Goal: Check status

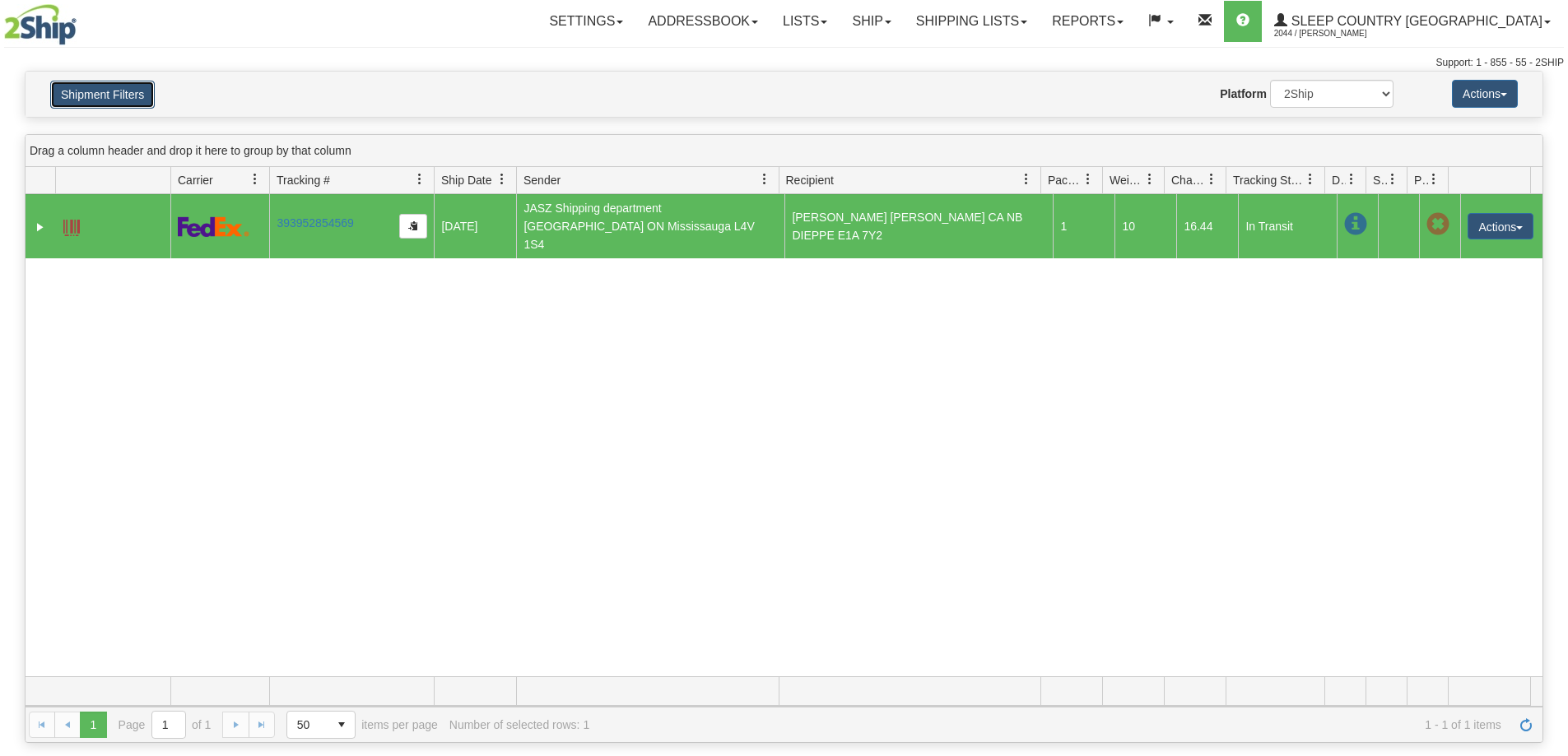
click at [138, 87] on button "Shipment Filters" at bounding box center [102, 95] width 104 height 28
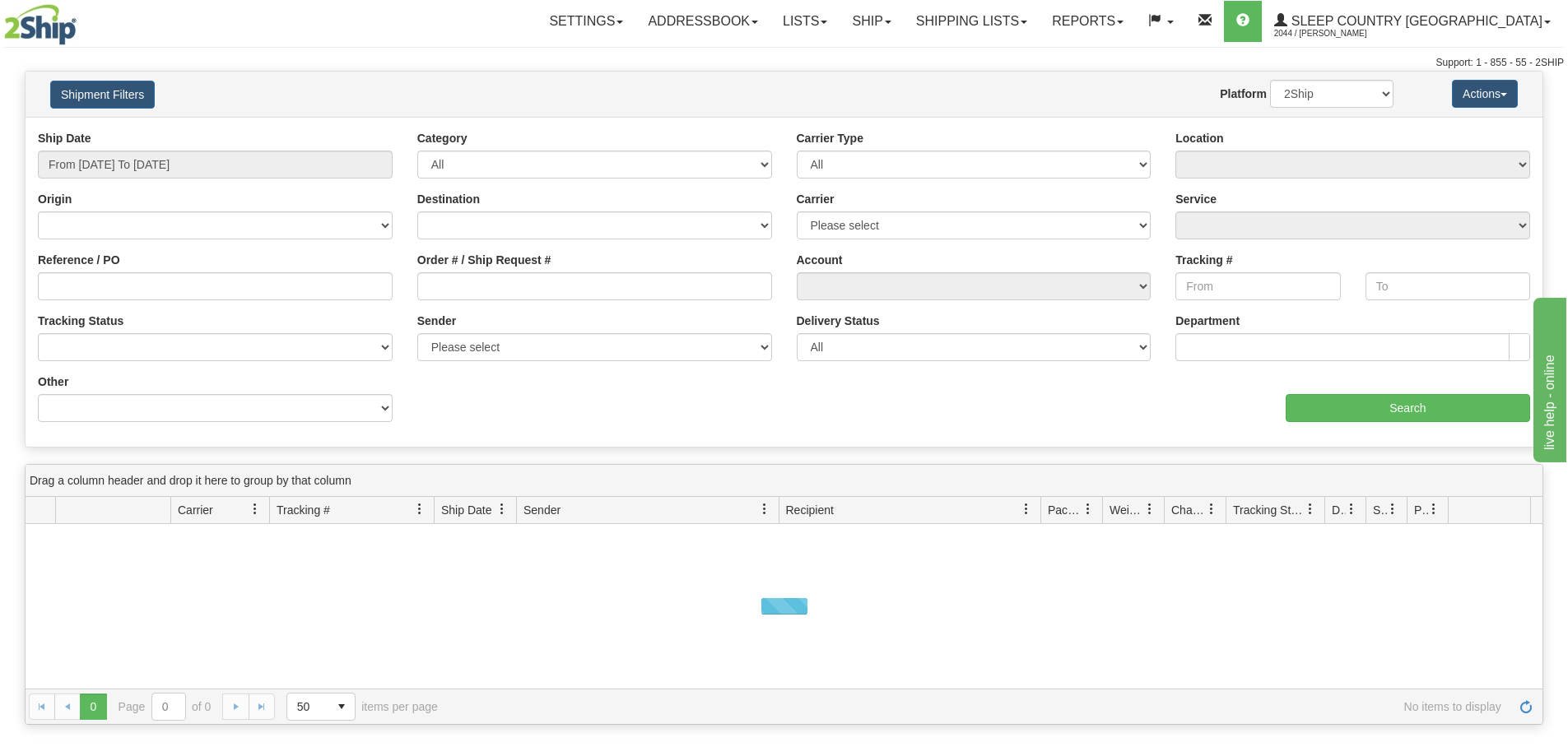
drag, startPoint x: 160, startPoint y: 305, endPoint x: 164, endPoint y: 290, distance: 15.5
click at [161, 305] on div "Reference / PO" at bounding box center [214, 282] width 379 height 61
click at [164, 290] on input "Reference / PO" at bounding box center [214, 286] width 354 height 28
paste input "1061008"
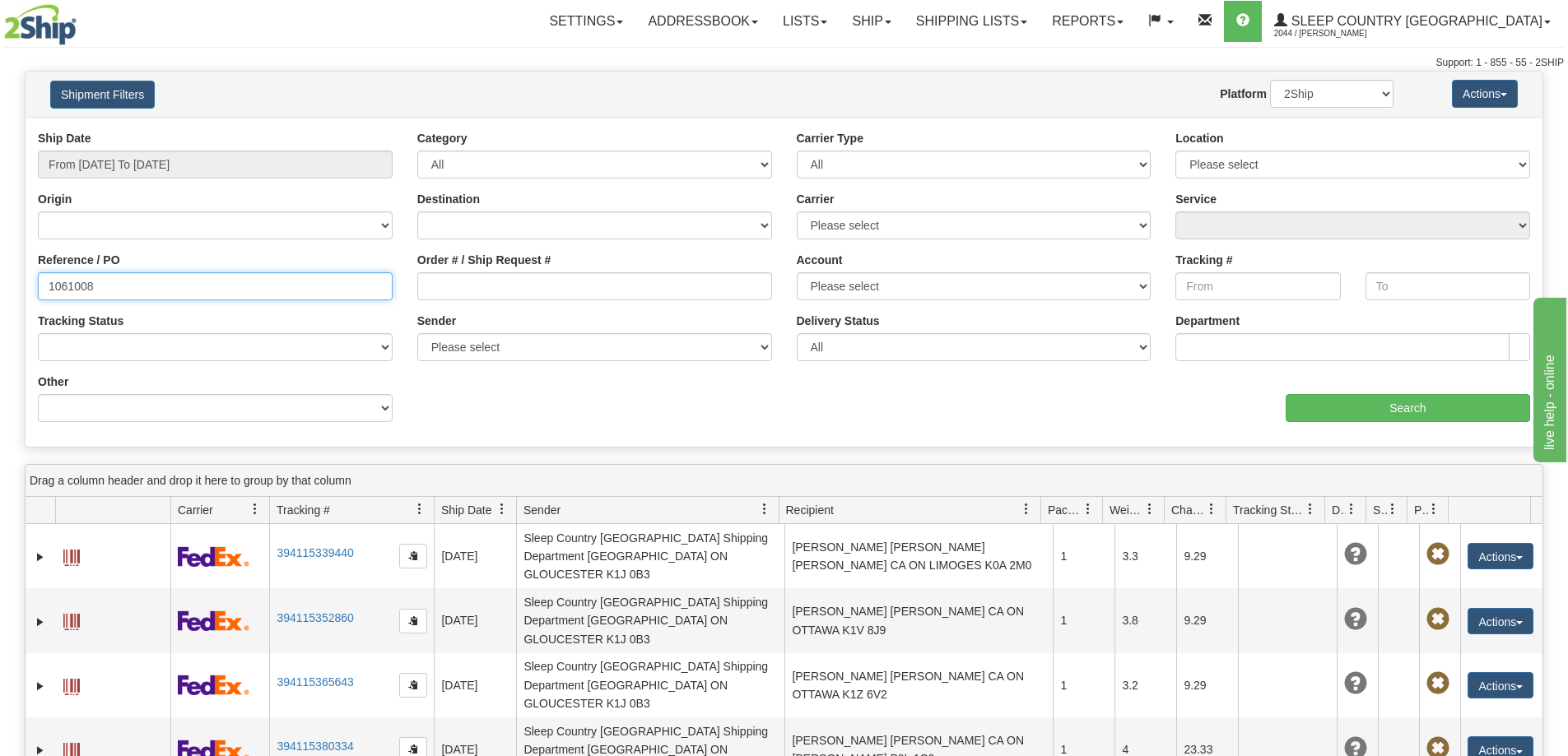
type input "1061008"
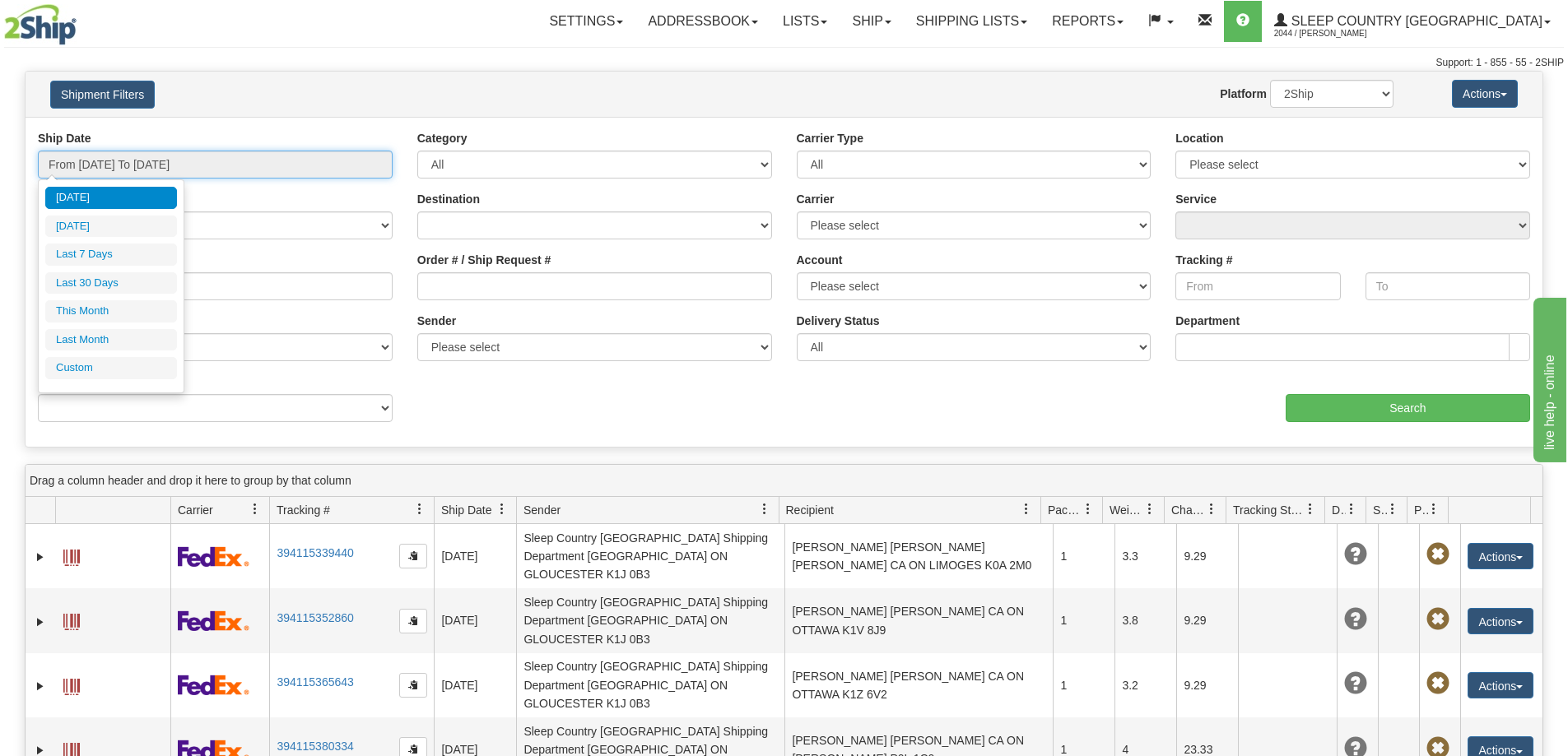
click at [350, 155] on input "From [DATE] To [DATE]" at bounding box center [214, 164] width 354 height 28
click at [150, 274] on li "Last 30 Days" at bounding box center [111, 283] width 131 height 22
type input "From [DATE] To [DATE]"
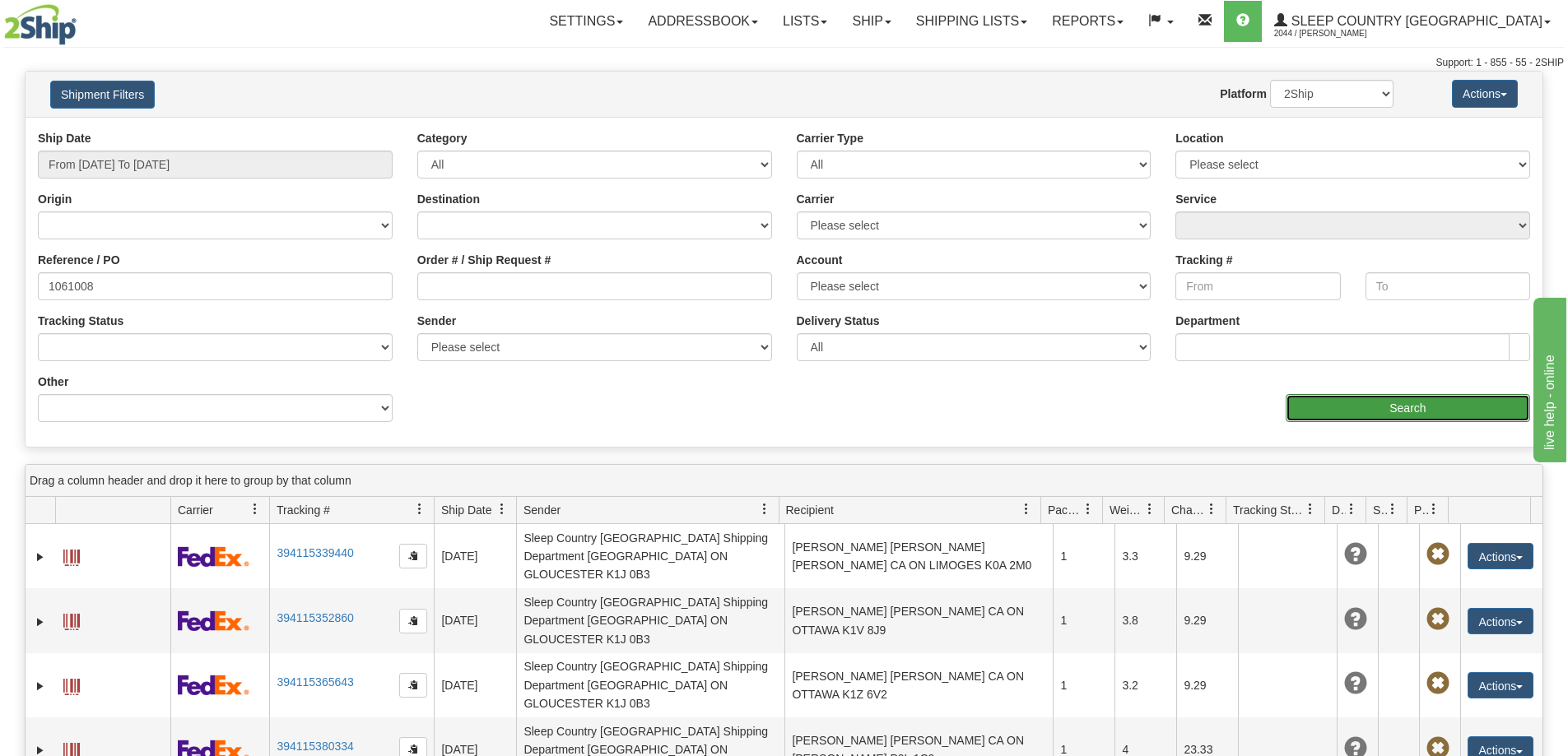
click at [1399, 414] on input "Search" at bounding box center [1407, 407] width 244 height 28
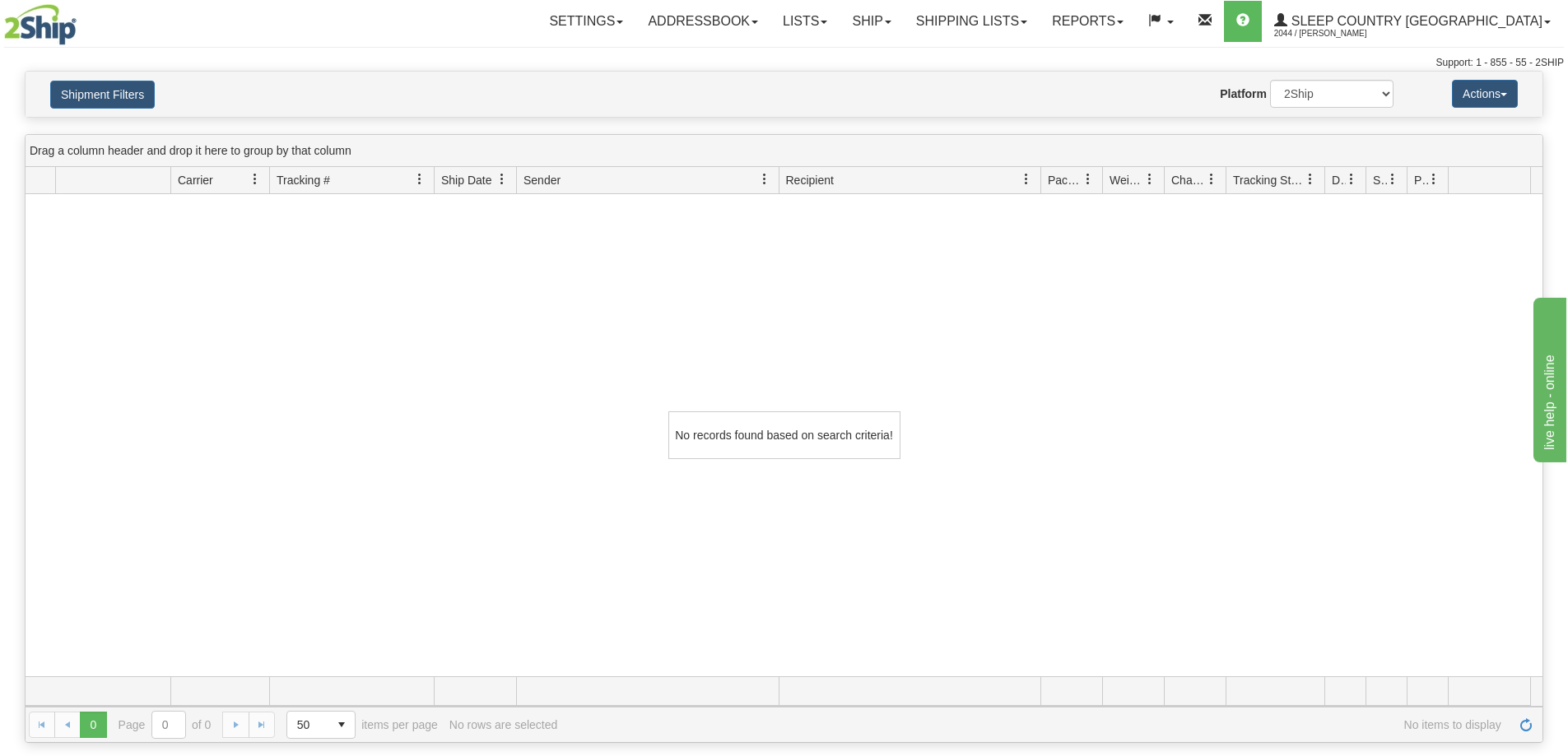
click at [161, 558] on div "No records found based on search criteria!" at bounding box center [783, 435] width 1517 height 483
click at [102, 92] on button "Shipment Filters" at bounding box center [102, 95] width 104 height 28
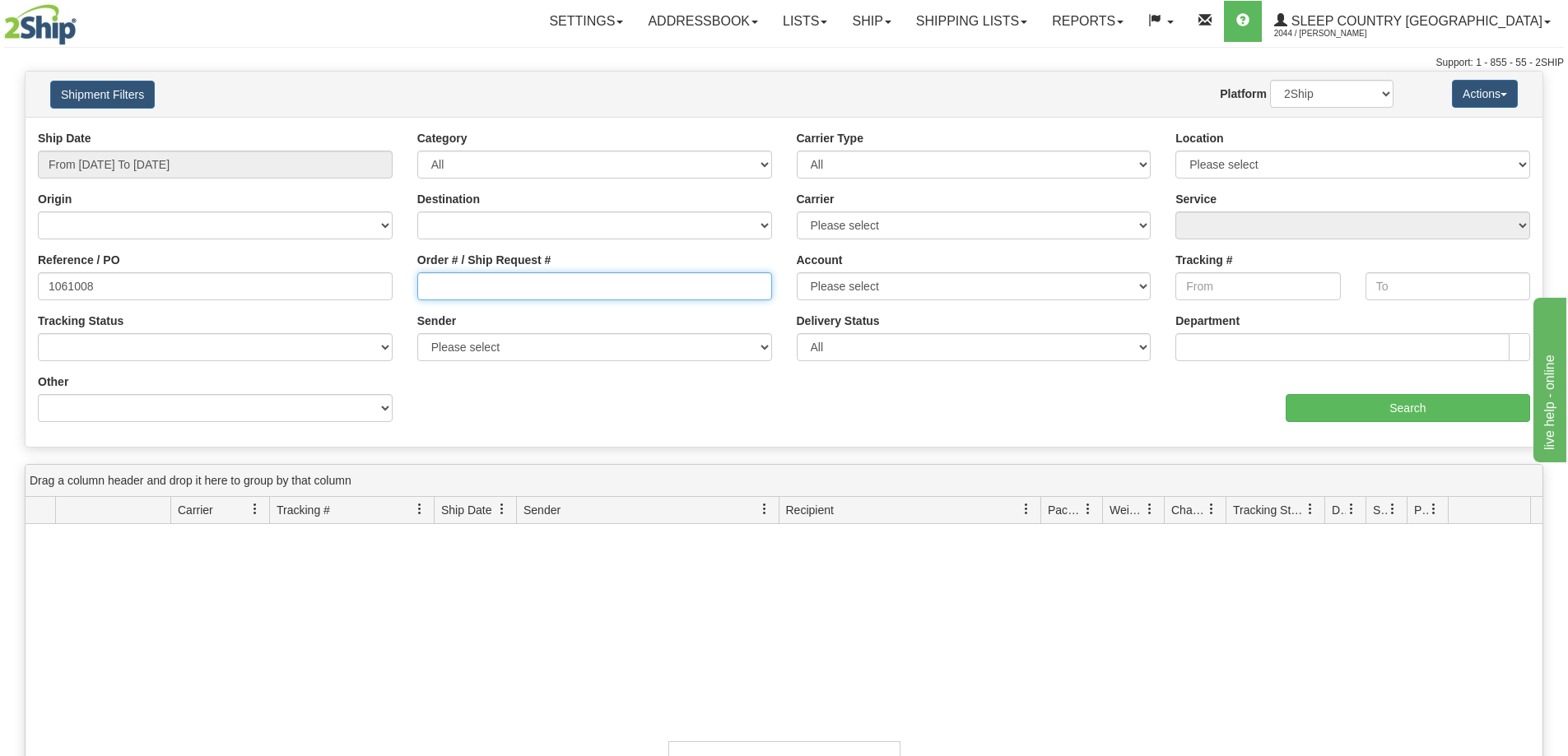
click at [600, 277] on input "Order # / Ship Request #" at bounding box center [594, 286] width 354 height 28
paste input "9000I159752"
type input "9000I159752"
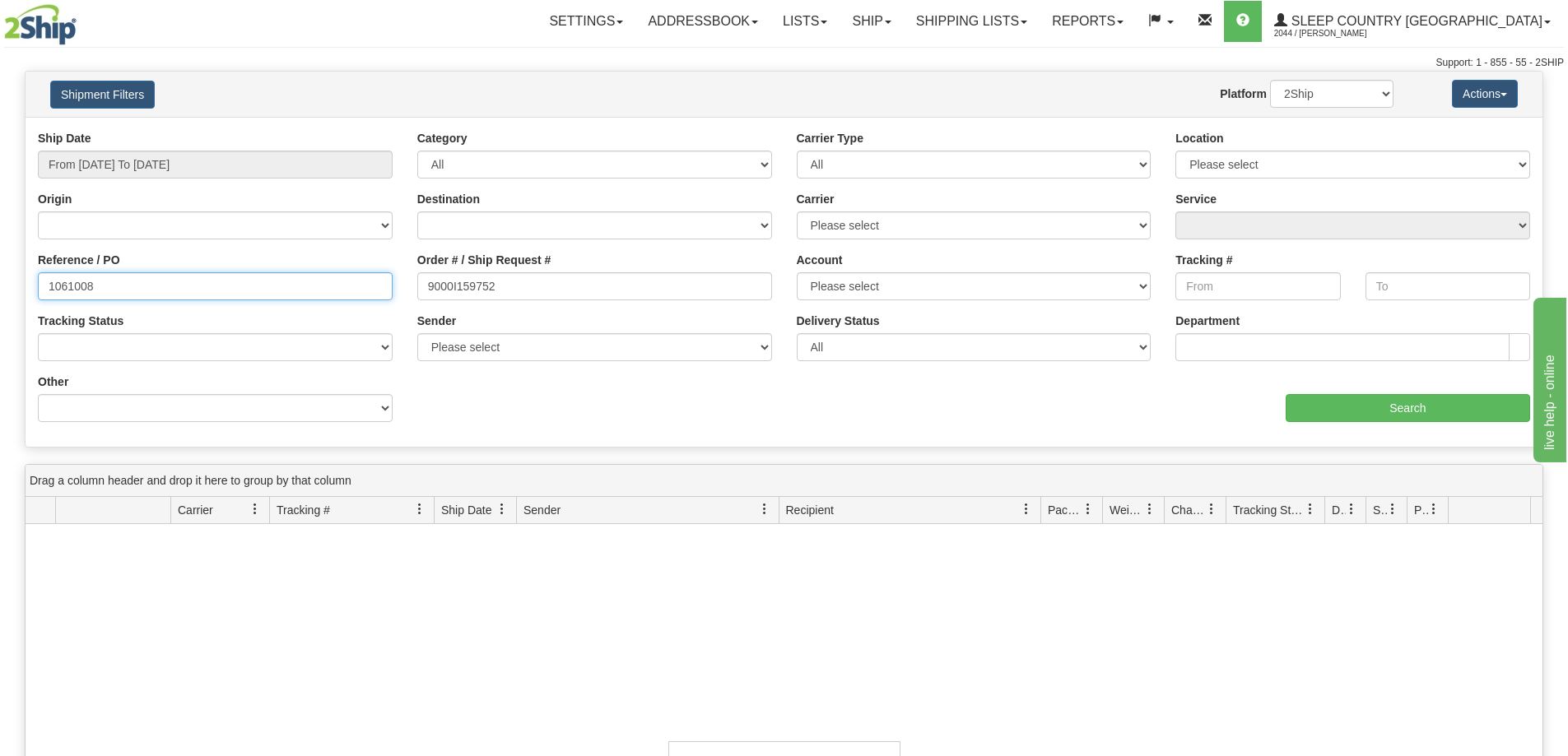
click at [215, 283] on input "1061008" at bounding box center [214, 286] width 354 height 28
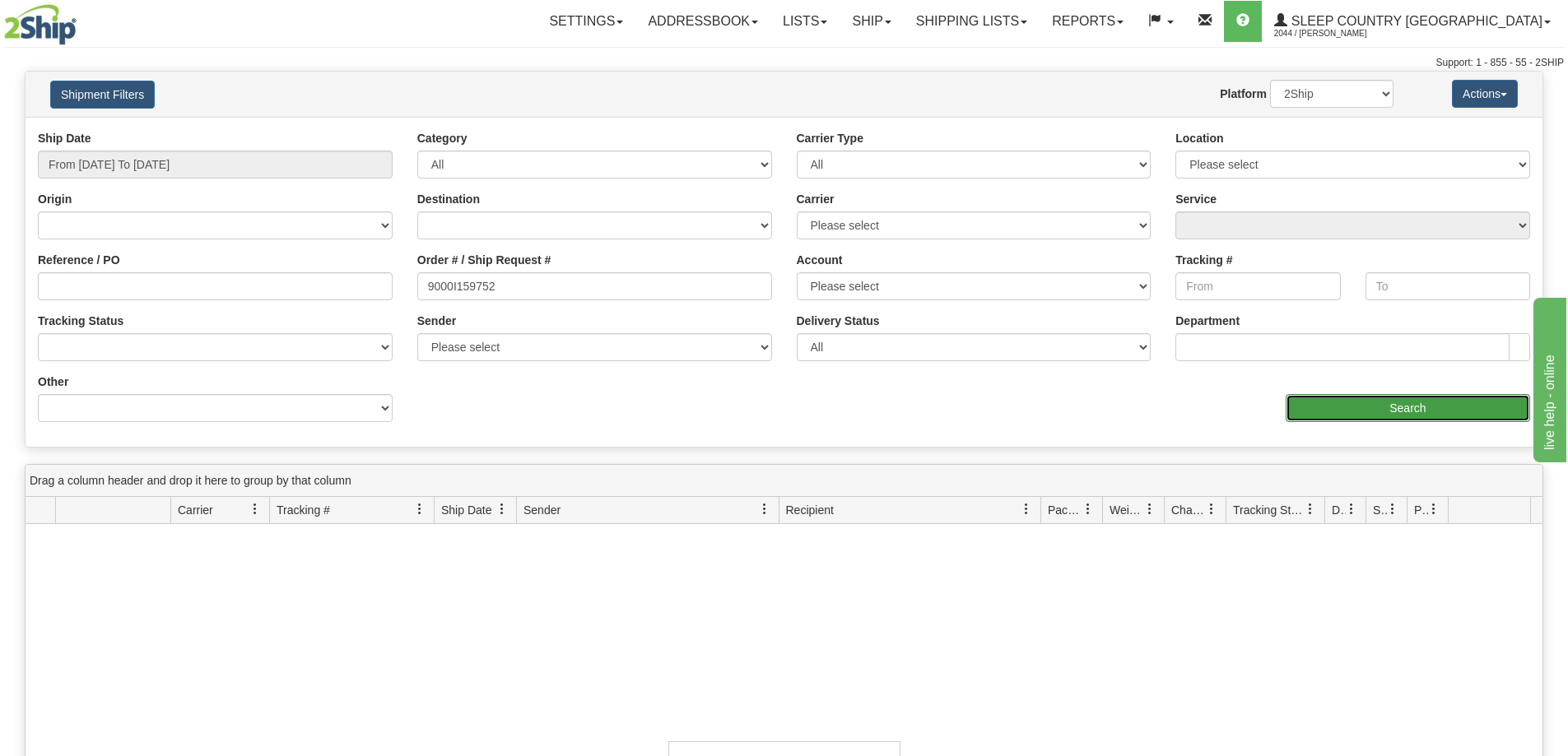
click at [1304, 408] on input "Search" at bounding box center [1407, 407] width 244 height 28
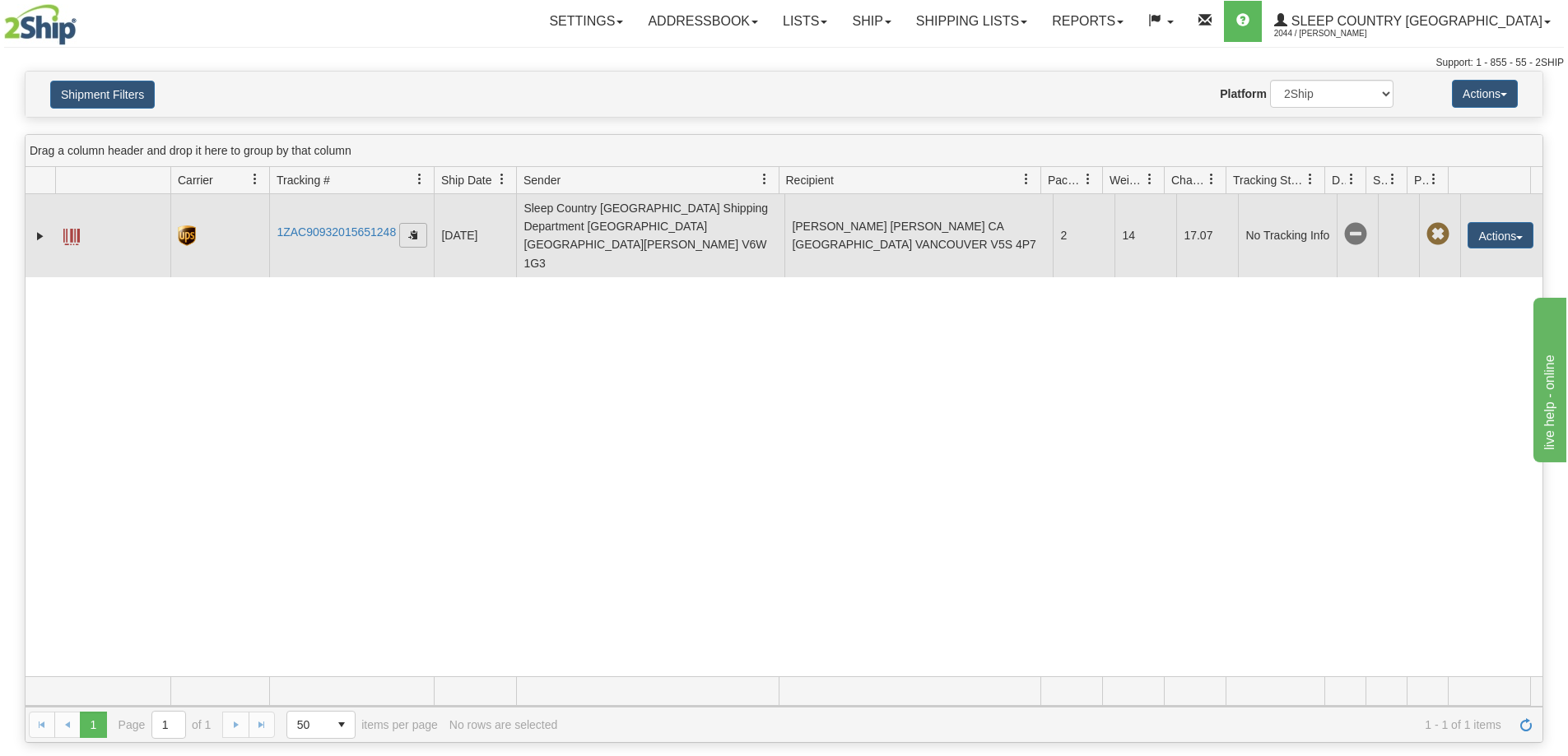
click at [408, 230] on span "button" at bounding box center [413, 235] width 10 height 10
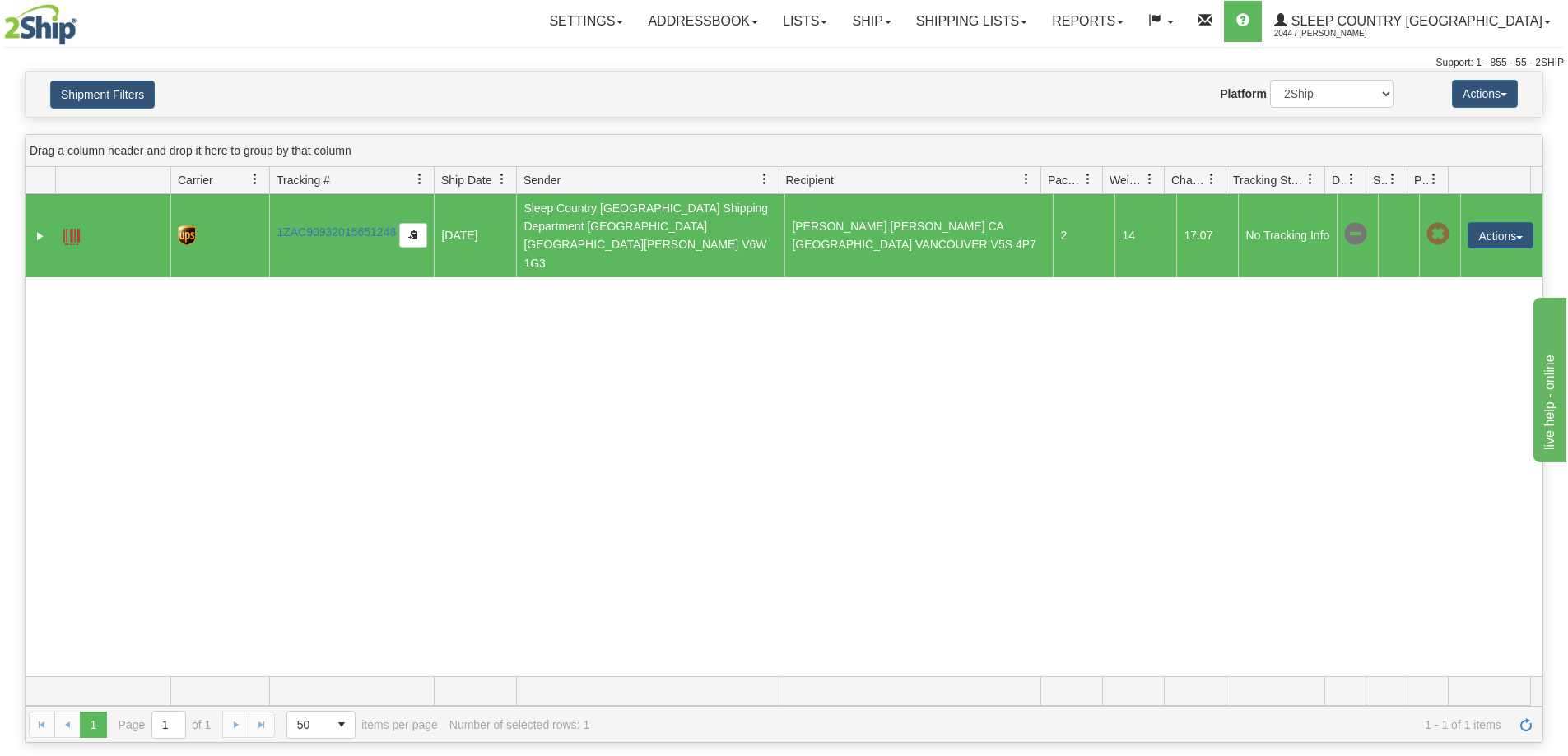
click at [1162, 411] on div "31749313 2044 1ZAC90932015651248 [DATE] [DATE] 12:44:45 PM Sleep Country [GEOGR…" at bounding box center [783, 435] width 1517 height 483
